Goal: Use online tool/utility: Utilize a website feature to perform a specific function

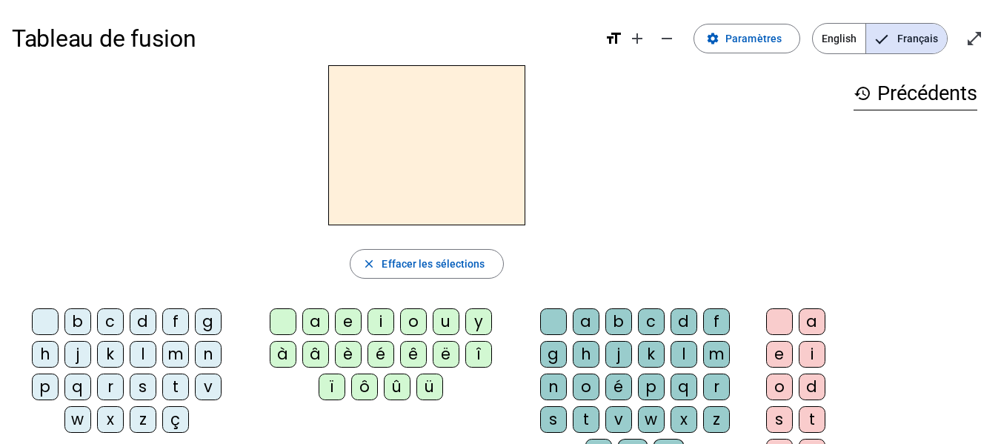
click at [81, 387] on div "q" at bounding box center [77, 386] width 27 height 27
click at [438, 319] on div "u" at bounding box center [445, 321] width 27 height 27
click at [809, 351] on div "i" at bounding box center [811, 354] width 27 height 27
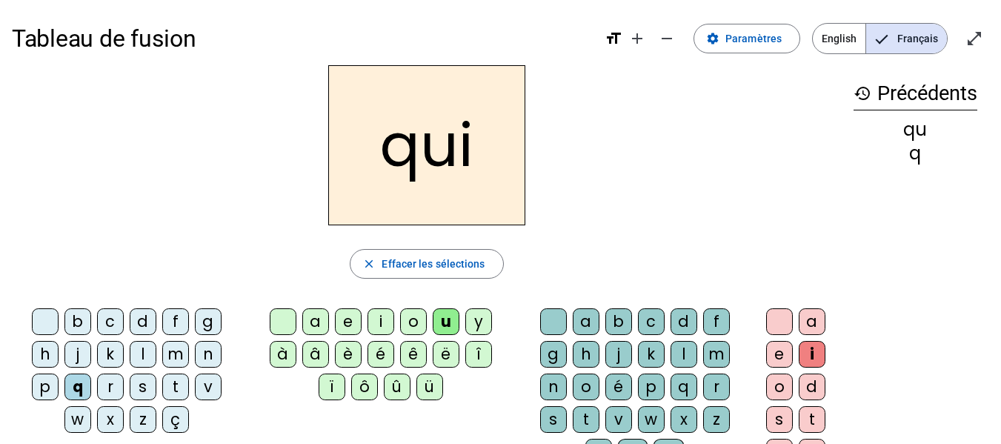
click at [73, 384] on div "q" at bounding box center [77, 386] width 27 height 27
click at [42, 325] on div at bounding box center [45, 321] width 27 height 27
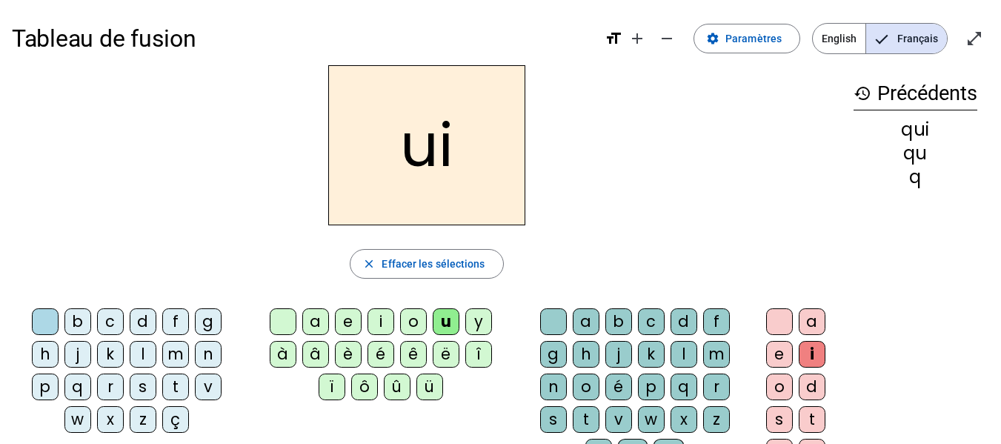
click at [287, 321] on div at bounding box center [283, 321] width 27 height 27
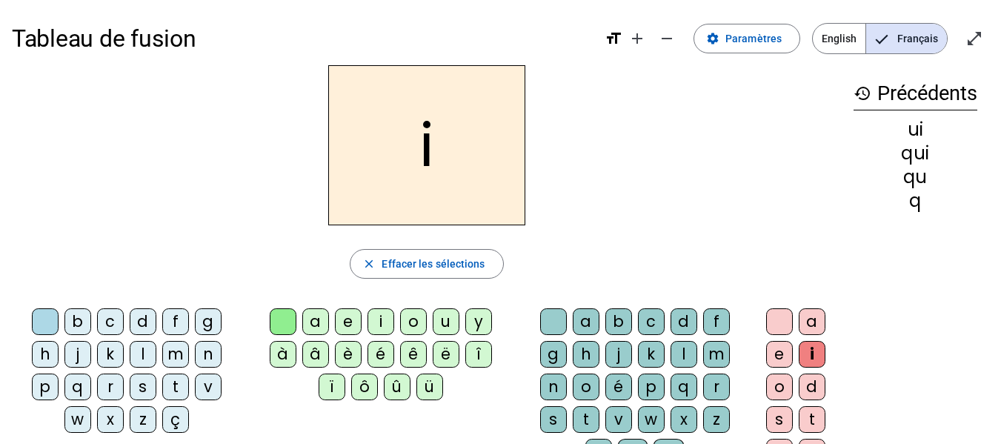
click at [146, 386] on div "s" at bounding box center [143, 386] width 27 height 27
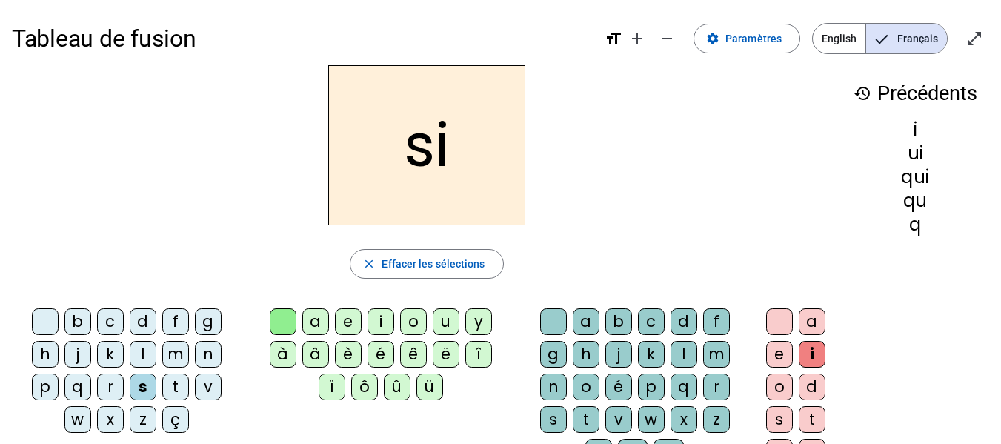
click at [145, 382] on div "s" at bounding box center [143, 386] width 27 height 27
click at [210, 347] on div "n" at bounding box center [208, 354] width 27 height 27
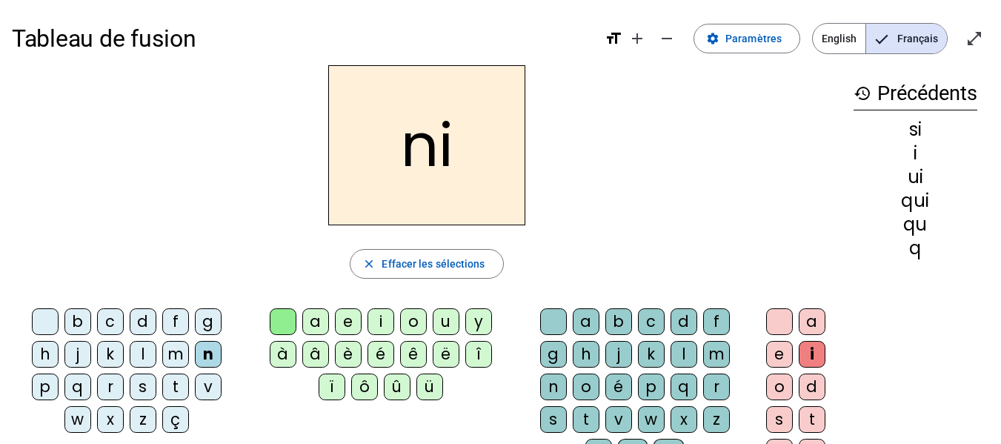
click at [344, 317] on div "e" at bounding box center [348, 321] width 27 height 27
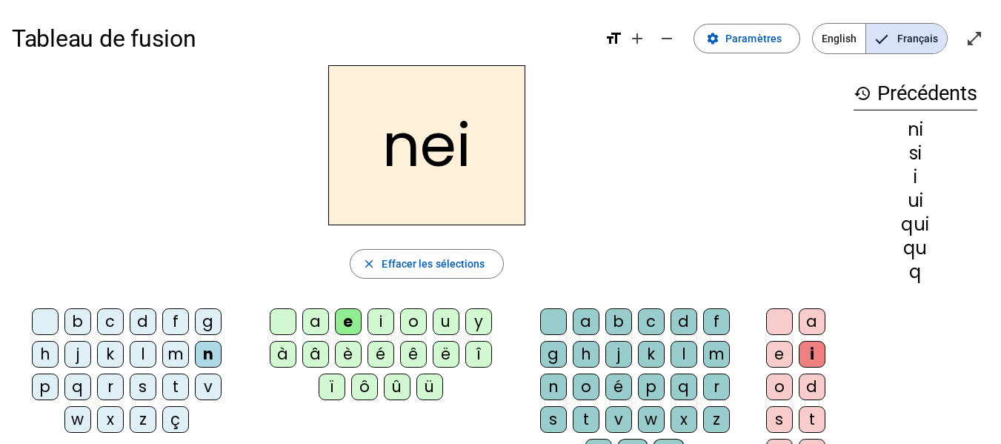
click at [282, 315] on div at bounding box center [283, 321] width 27 height 27
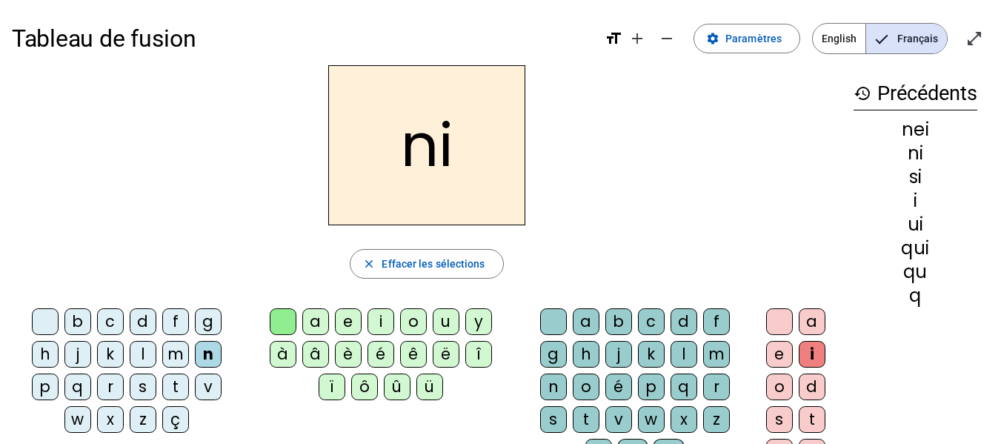
click at [775, 352] on div "e" at bounding box center [779, 354] width 27 height 27
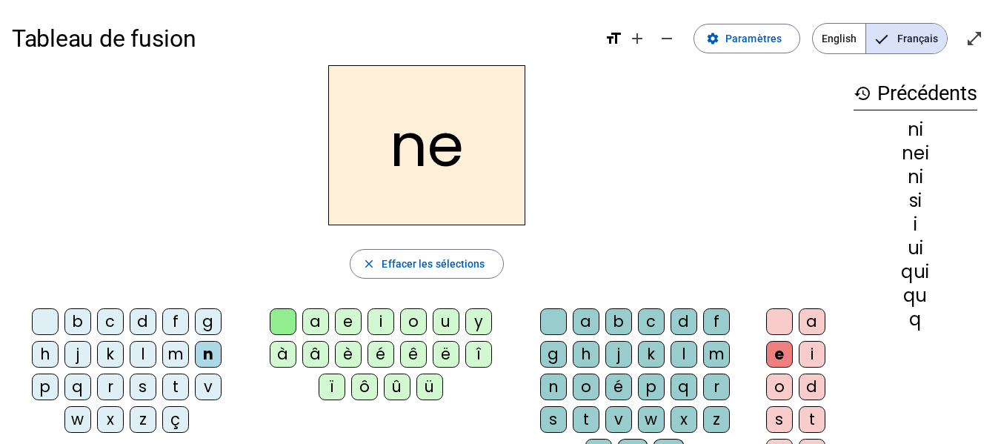
click at [775, 333] on div at bounding box center [779, 321] width 27 height 27
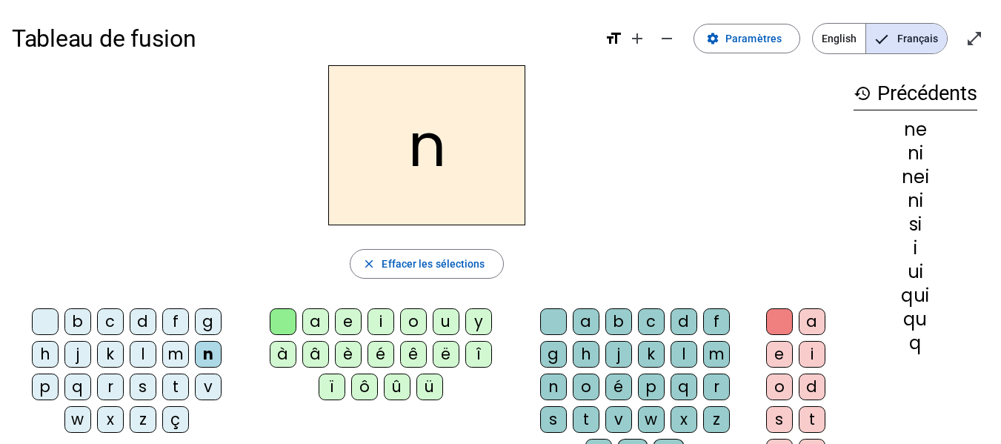
click at [337, 315] on div "e" at bounding box center [348, 321] width 27 height 27
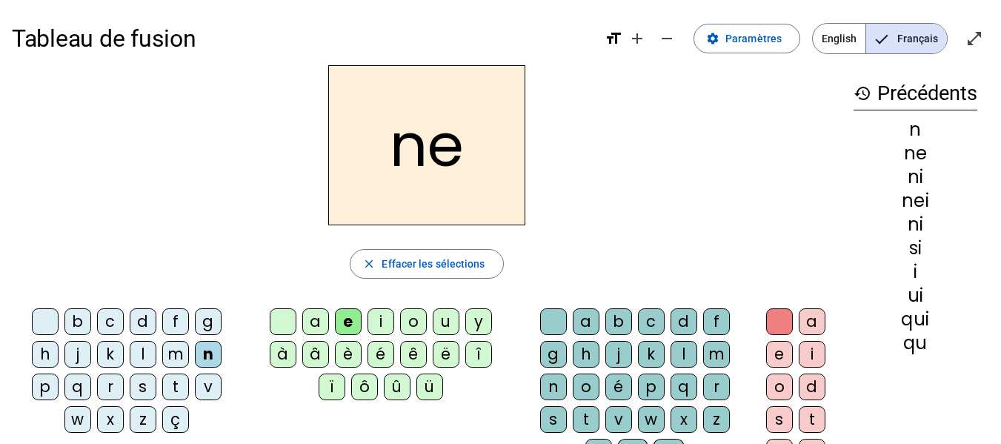
click at [144, 387] on div "s" at bounding box center [143, 386] width 27 height 27
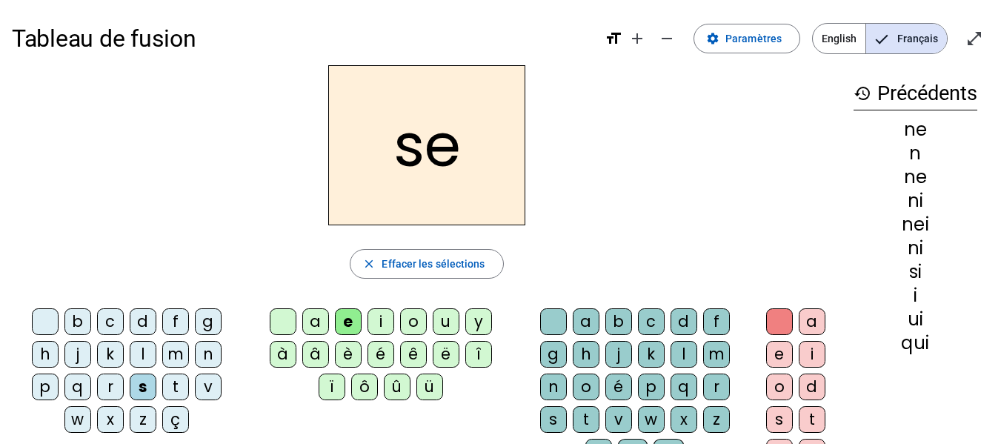
click at [169, 387] on div "t" at bounding box center [175, 386] width 27 height 27
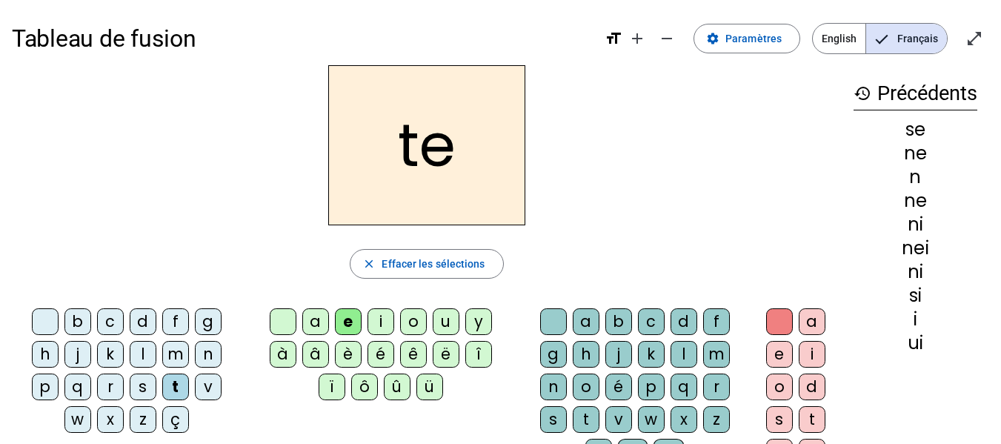
click at [147, 324] on div "d" at bounding box center [143, 321] width 27 height 27
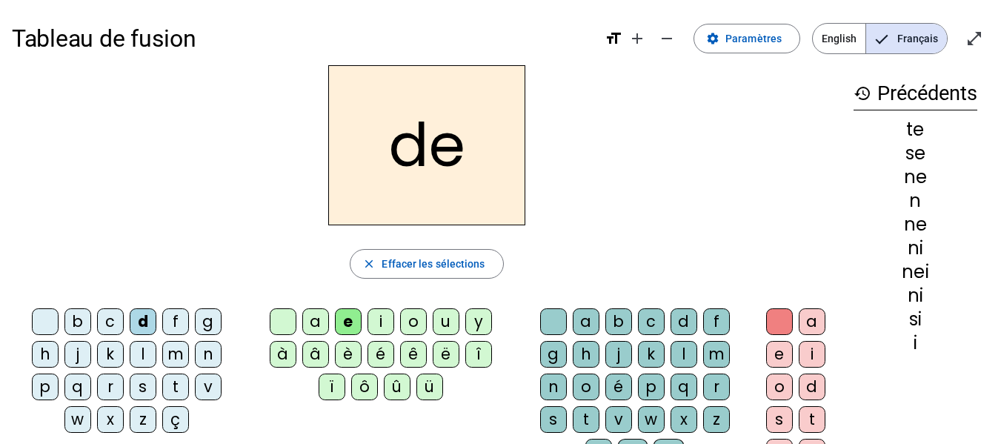
click at [427, 319] on letter-bubble "o" at bounding box center [416, 324] width 33 height 33
click at [445, 322] on div "u" at bounding box center [445, 321] width 27 height 27
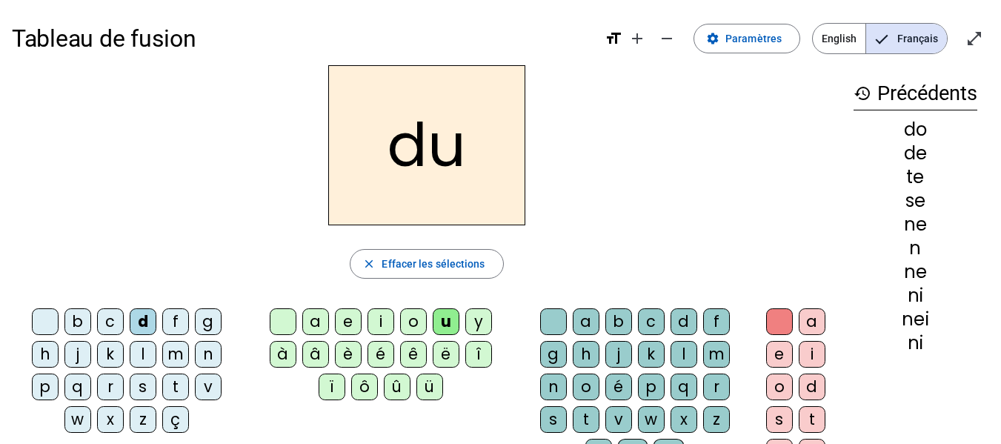
click at [146, 383] on div "s" at bounding box center [143, 386] width 27 height 27
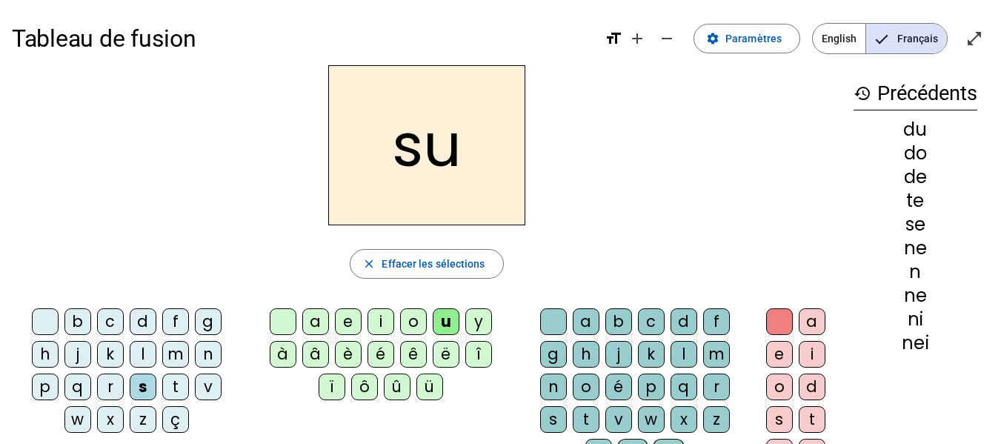
click at [147, 350] on div "l" at bounding box center [143, 354] width 27 height 27
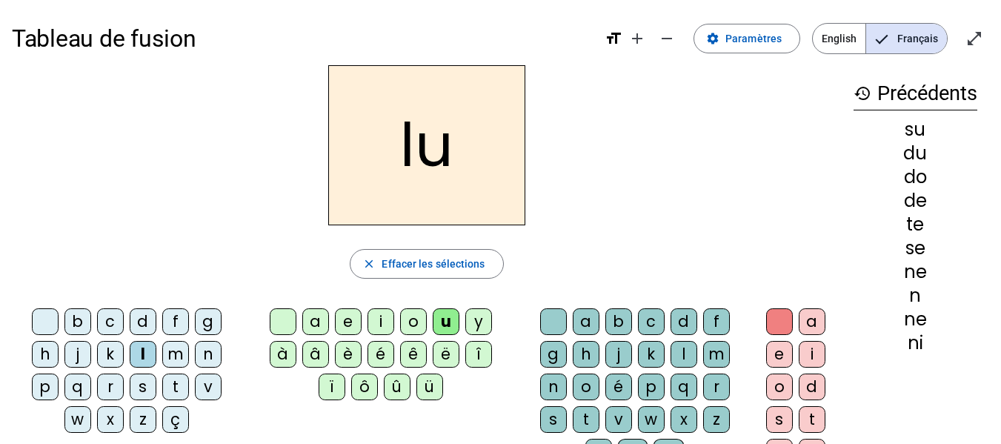
click at [174, 394] on div "t" at bounding box center [175, 386] width 27 height 27
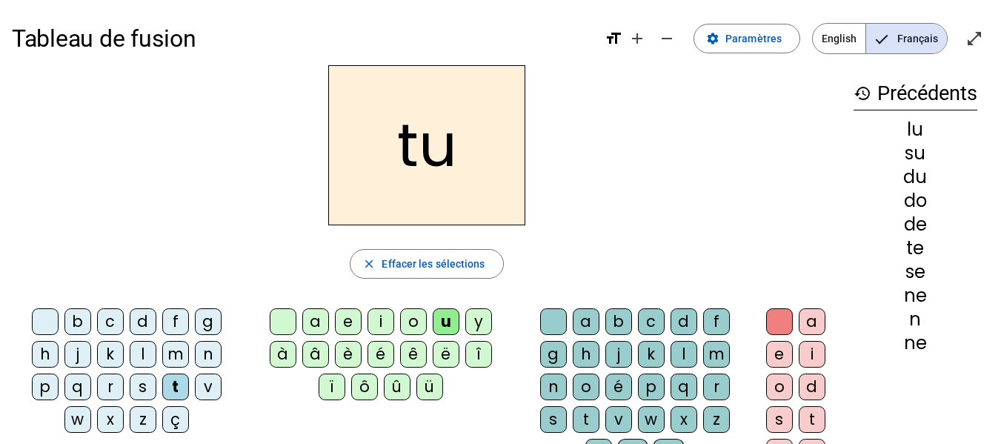
click at [318, 323] on div "a" at bounding box center [315, 321] width 27 height 27
click at [142, 385] on div "s" at bounding box center [143, 386] width 27 height 27
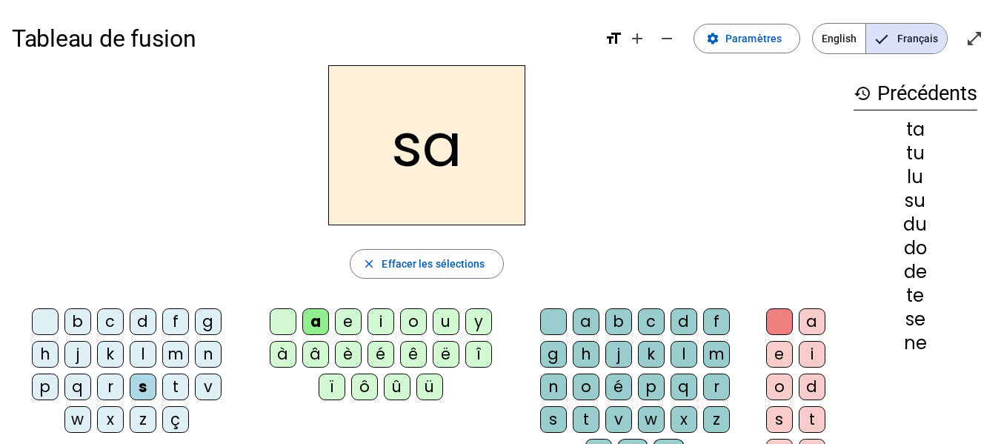
click at [181, 352] on div "m" at bounding box center [175, 354] width 27 height 27
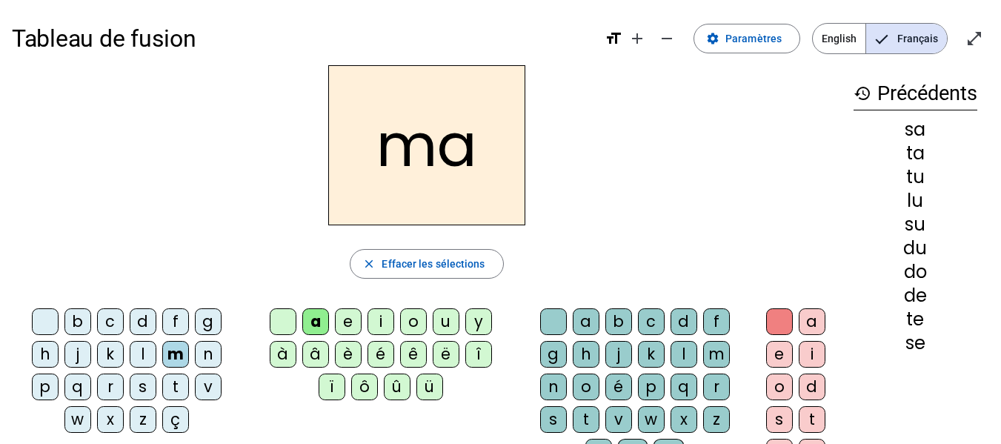
click at [349, 324] on div "e" at bounding box center [348, 321] width 27 height 27
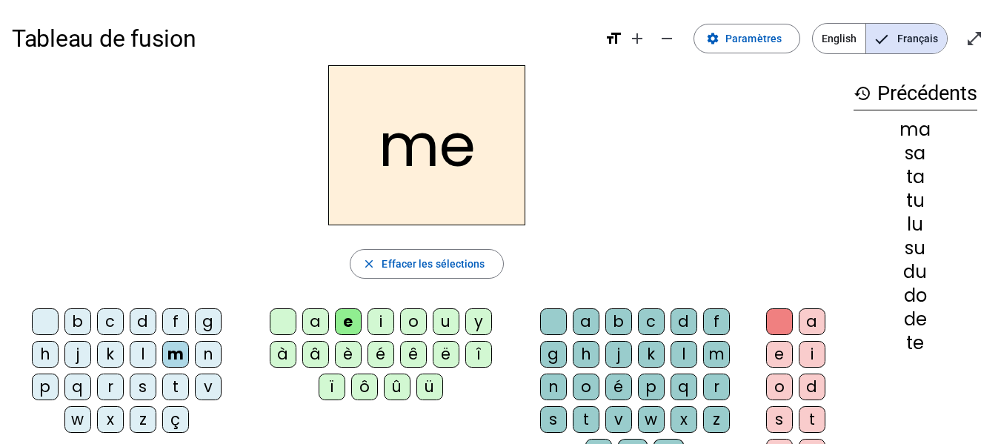
click at [140, 327] on div "d" at bounding box center [143, 321] width 27 height 27
